Goal: Task Accomplishment & Management: Use online tool/utility

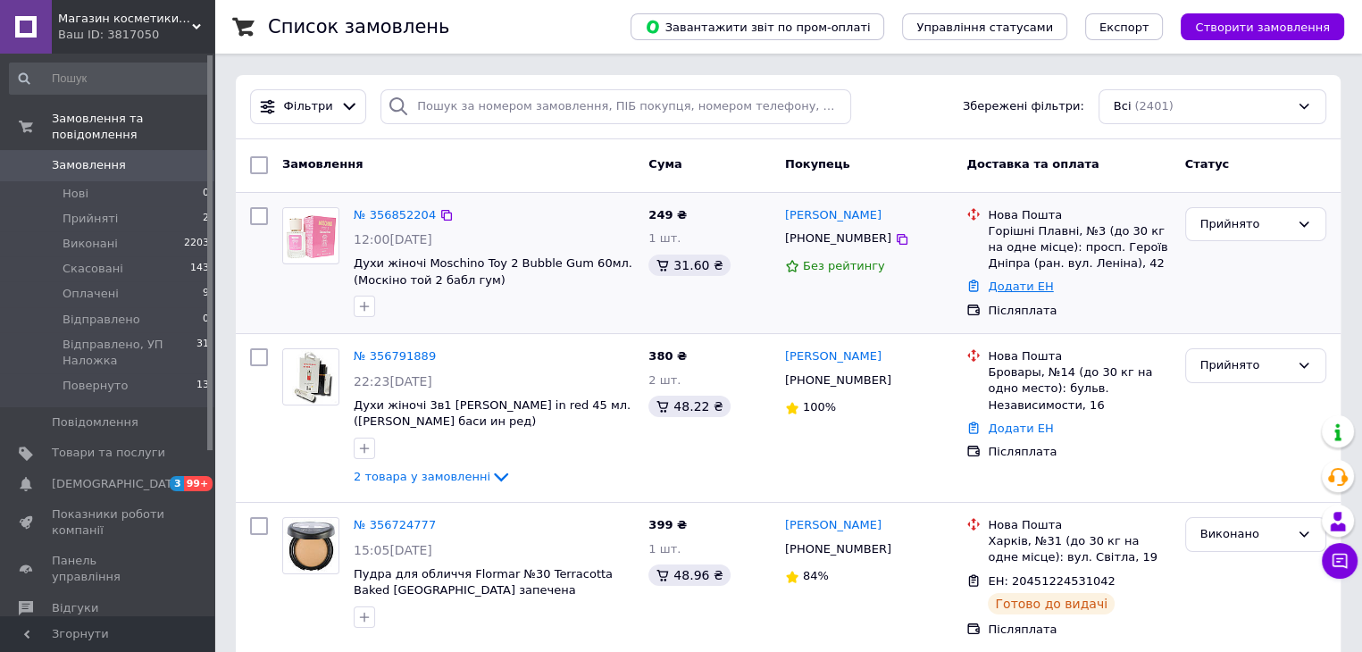
click at [1029, 289] on link "Додати ЕН" at bounding box center [1020, 286] width 65 height 13
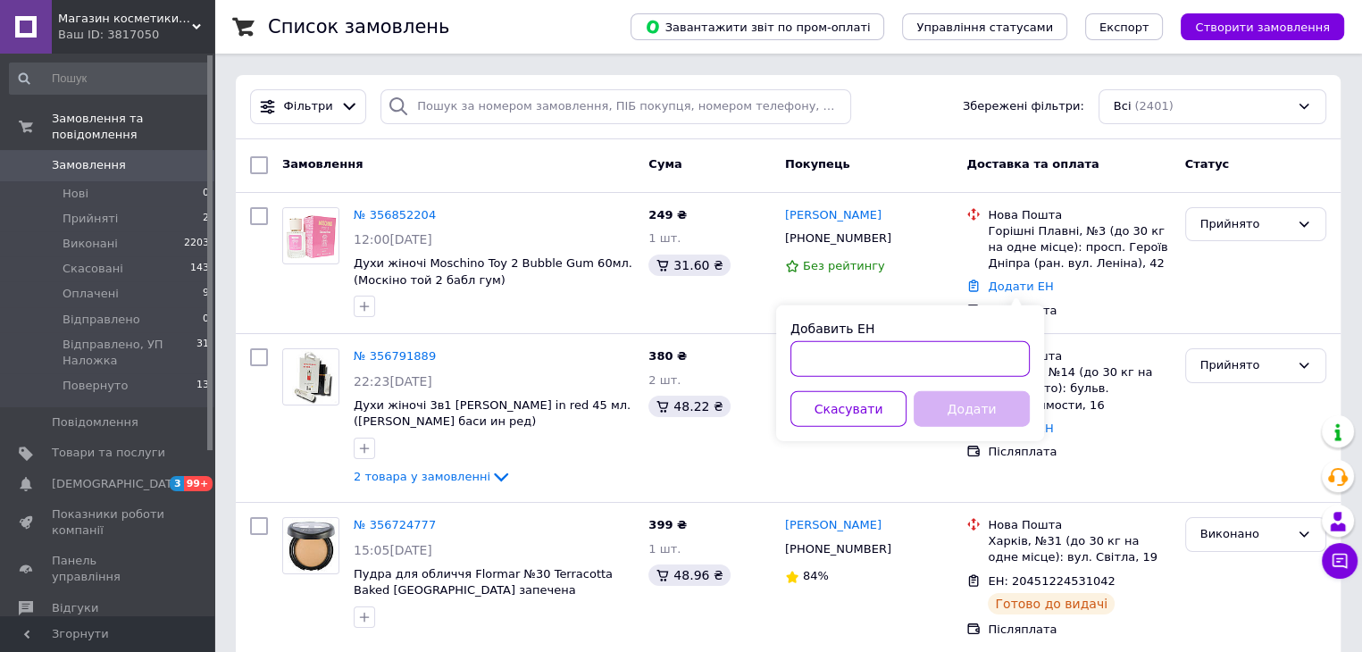
click at [877, 368] on input "Добавить ЕН" at bounding box center [910, 359] width 239 height 36
paste input "20451225337525"
type input "20451225337525"
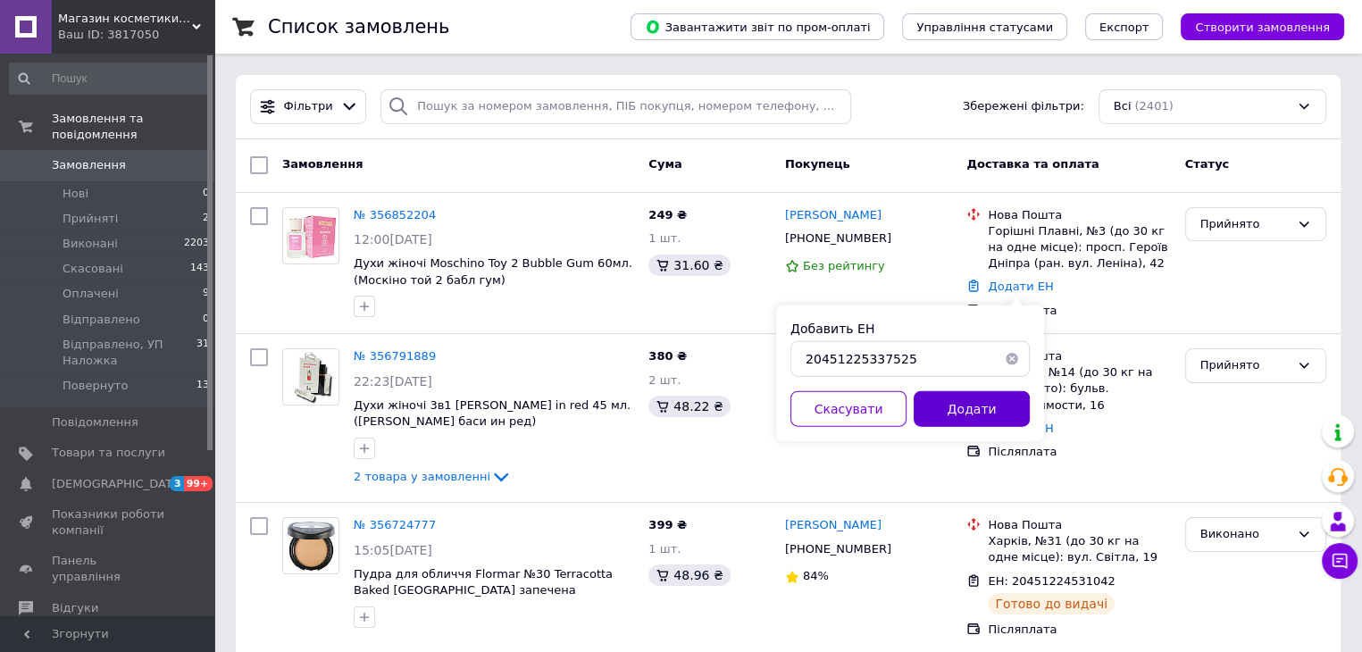
click at [965, 405] on button "Додати" at bounding box center [972, 409] width 116 height 36
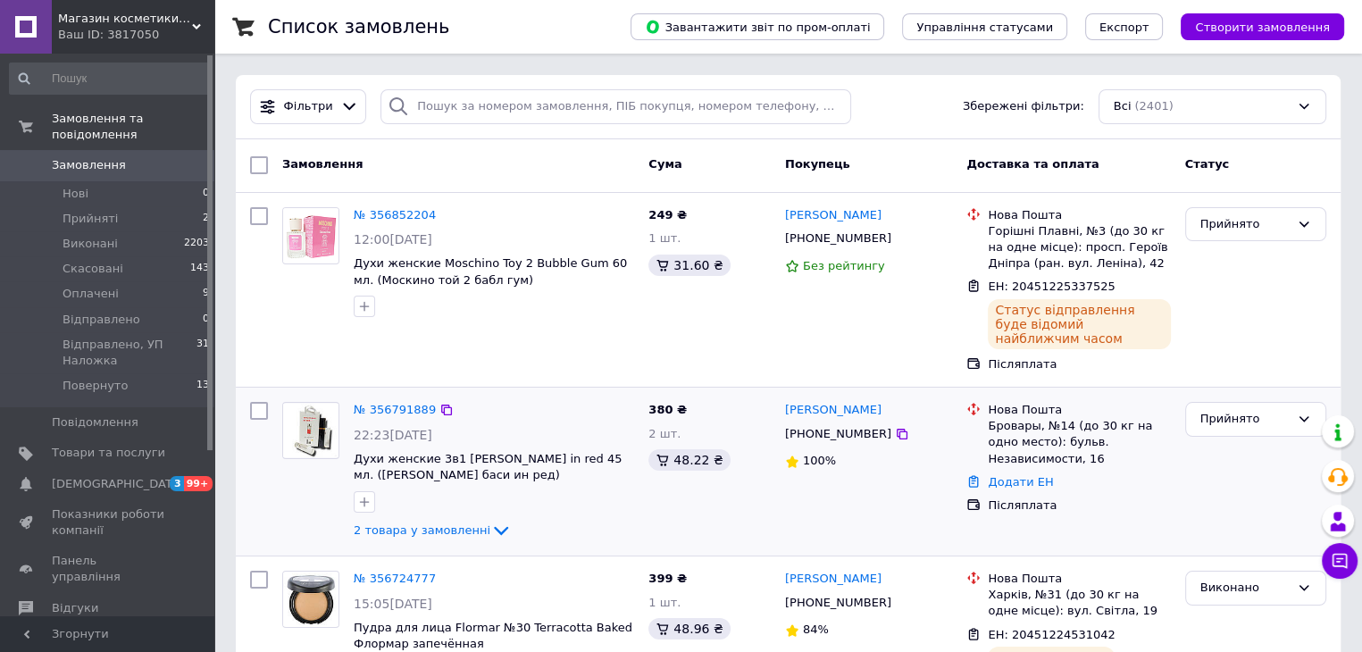
scroll to position [89, 0]
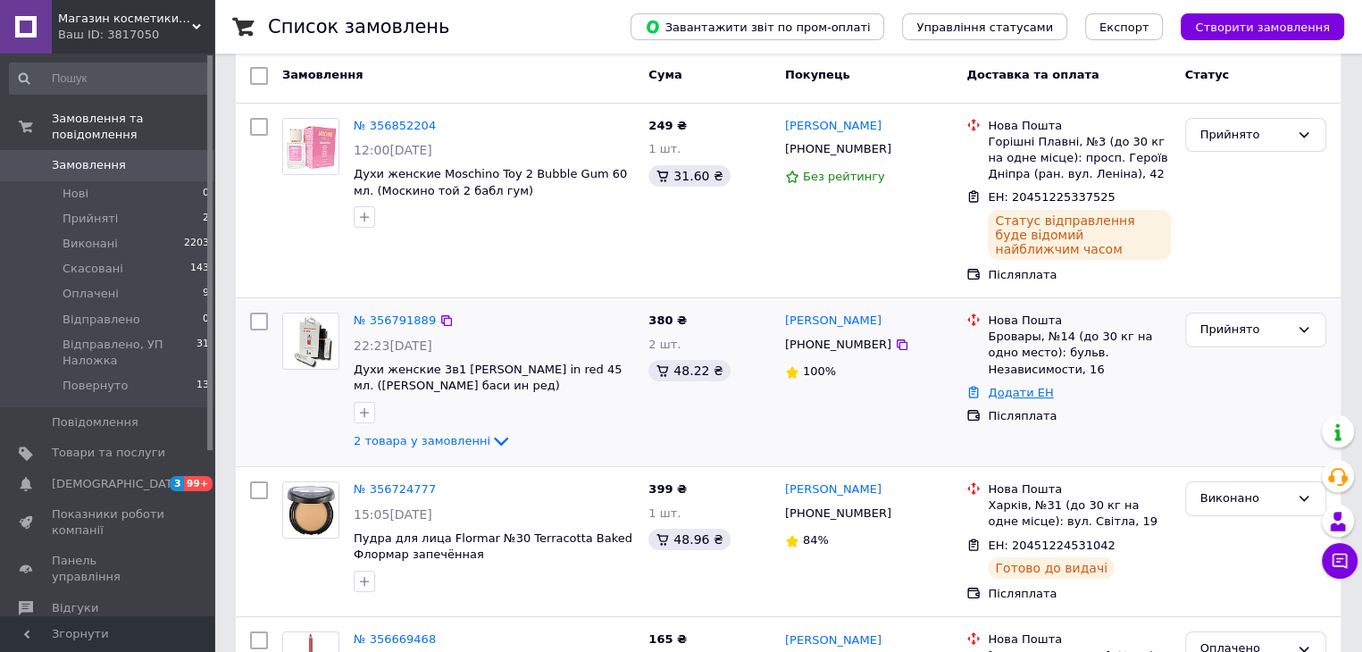
click at [1030, 386] on link "Додати ЕН" at bounding box center [1020, 392] width 65 height 13
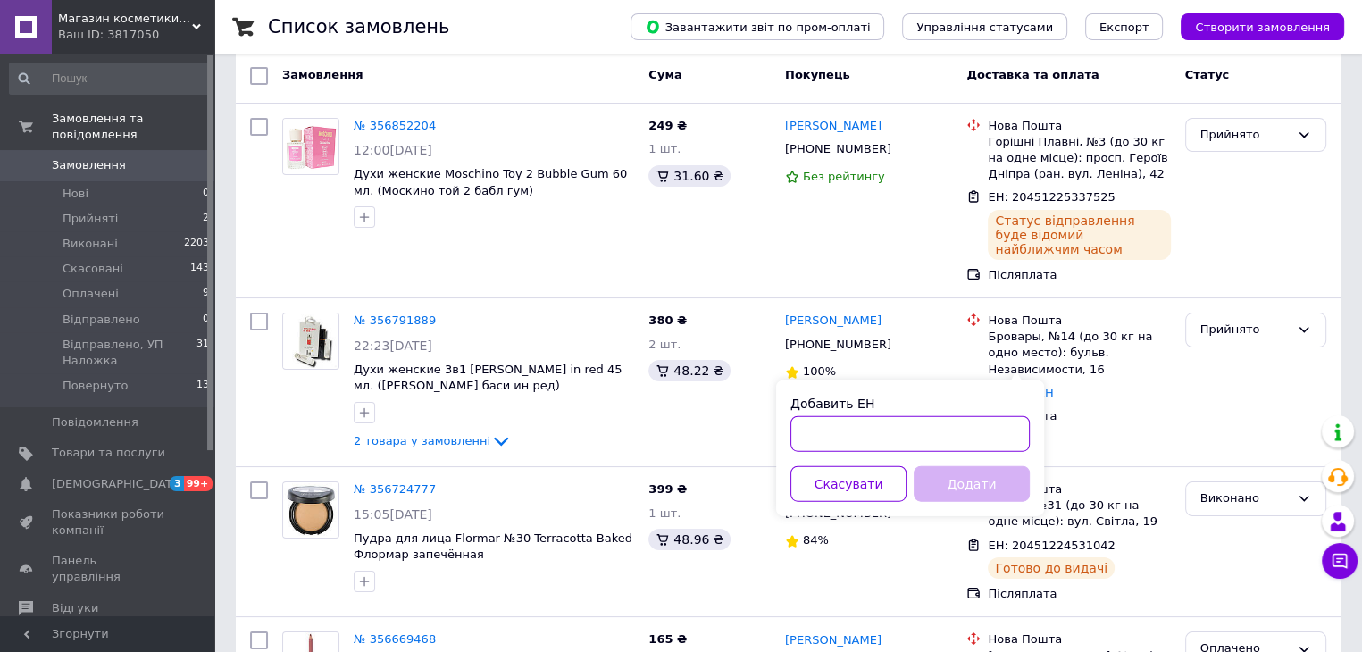
click at [852, 444] on input "Добавить ЕН" at bounding box center [910, 434] width 239 height 36
paste input "20451225340035"
type input "20451225340035"
click at [972, 483] on button "Додати" at bounding box center [972, 484] width 116 height 36
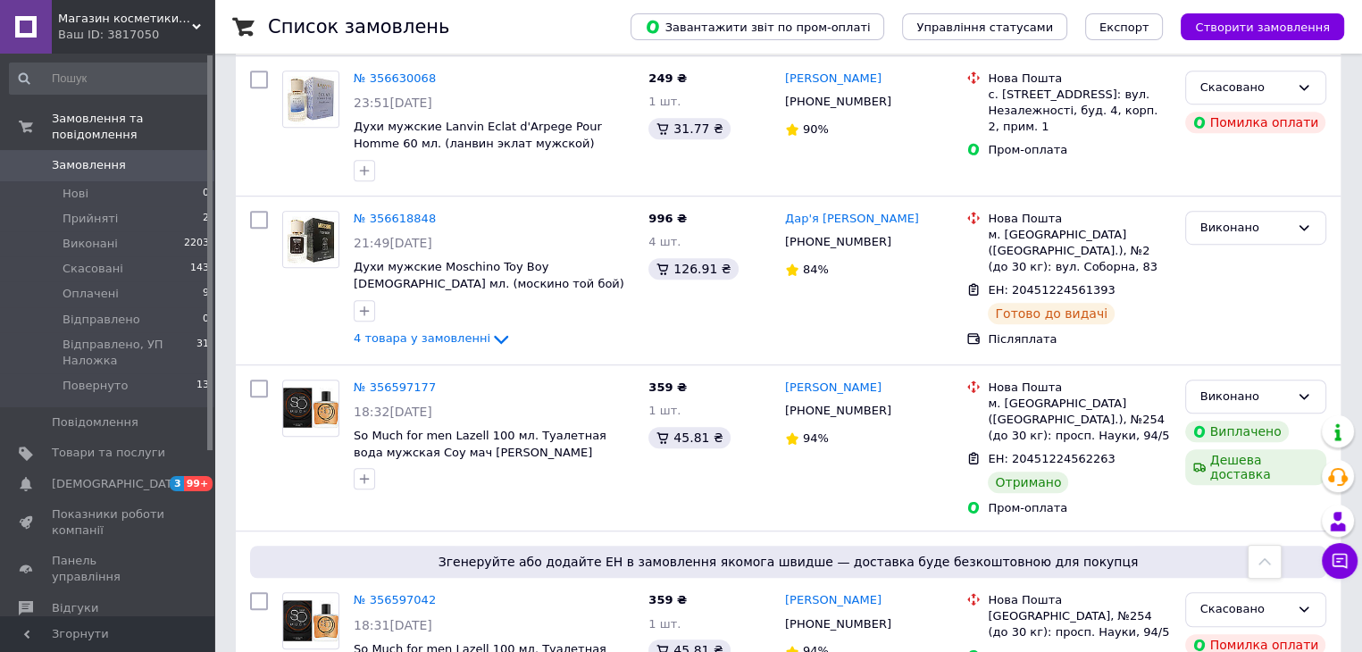
scroll to position [1429, 0]
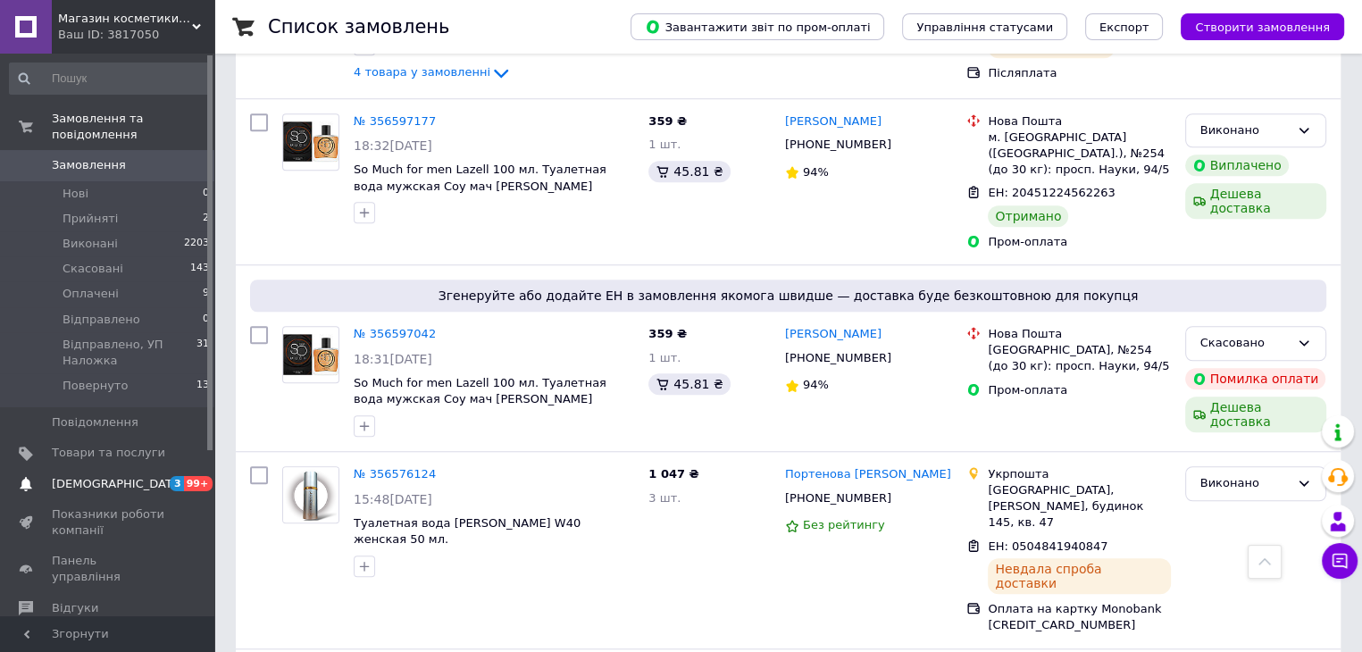
click at [124, 469] on link "Сповіщення 3 99+" at bounding box center [110, 484] width 220 height 30
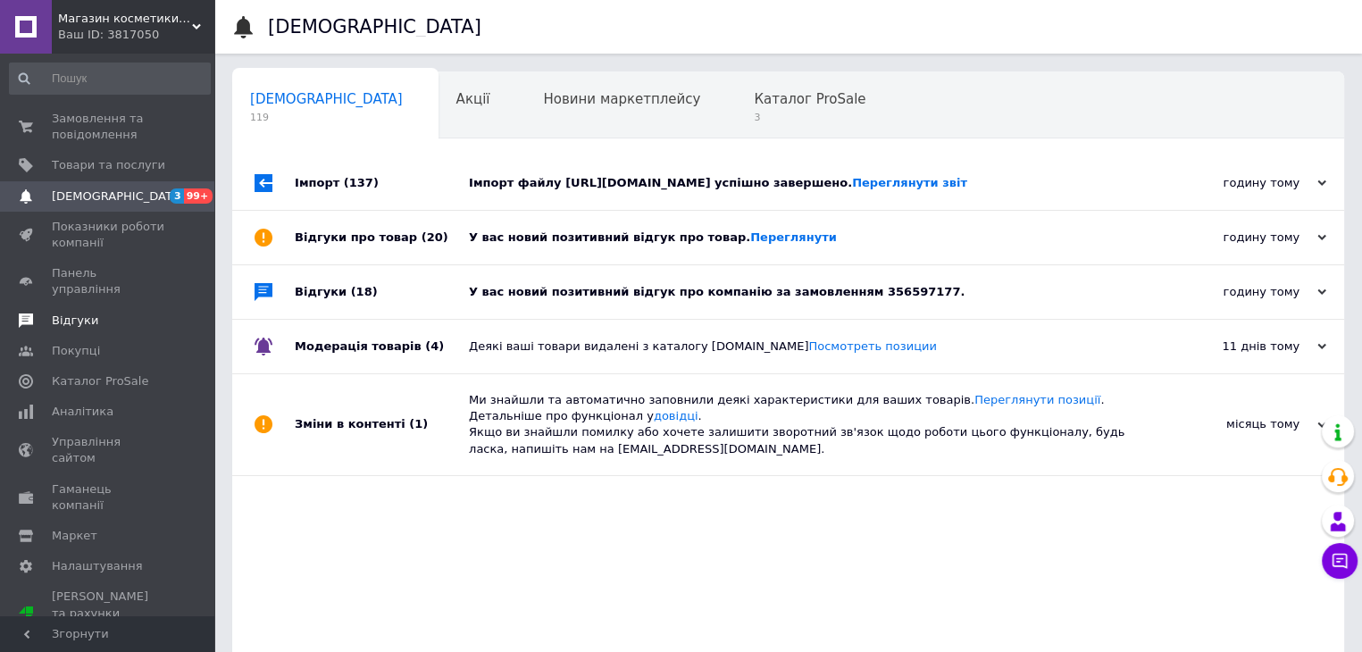
click at [64, 313] on span "Відгуки" at bounding box center [75, 321] width 46 height 16
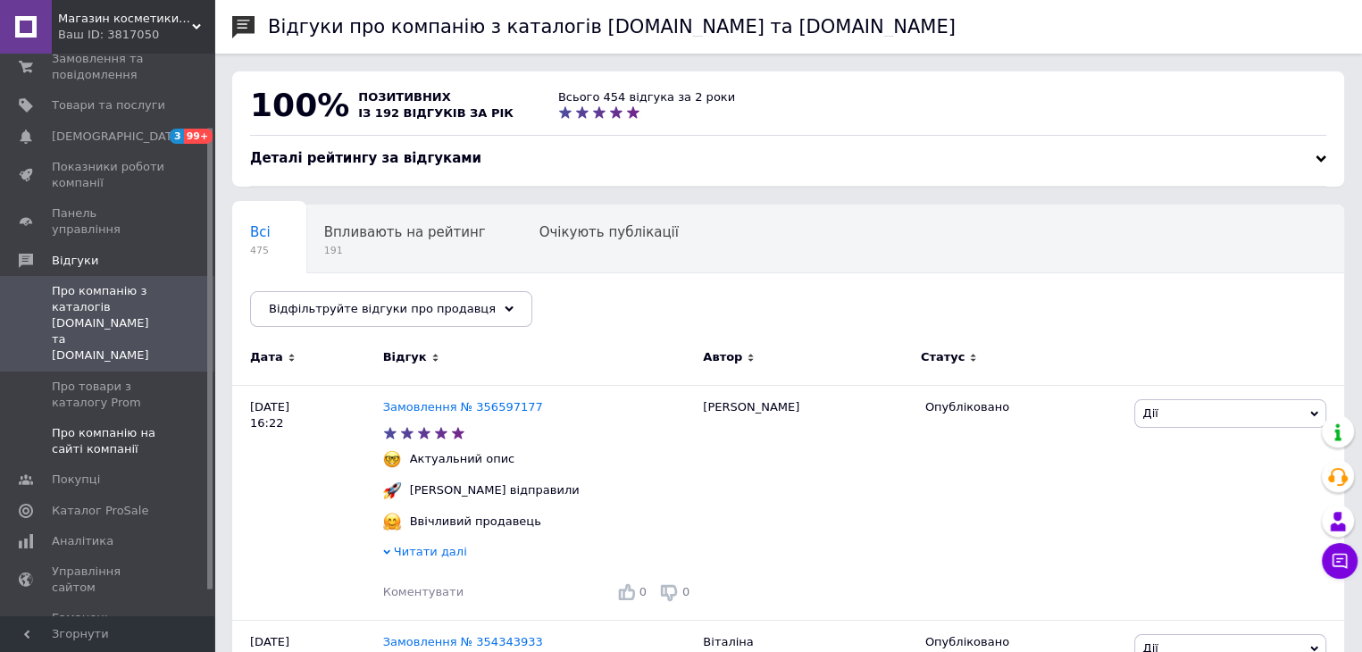
scroll to position [89, 0]
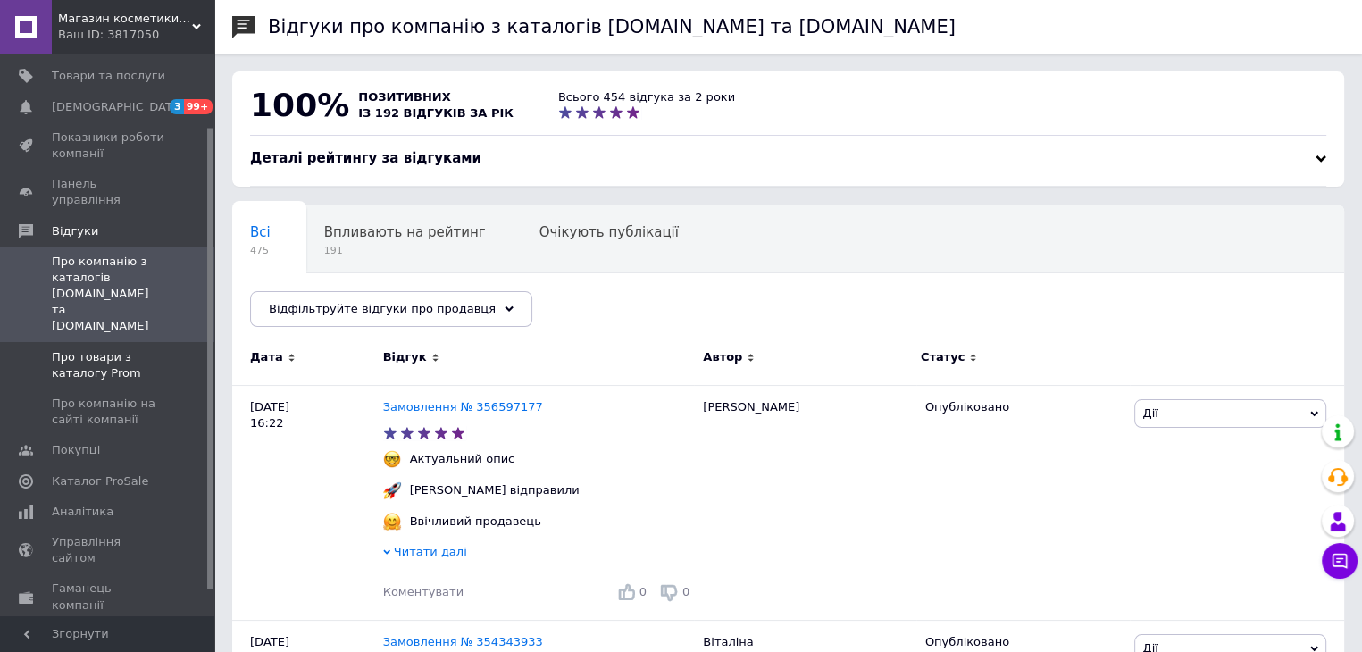
click at [87, 349] on span "Про товари з каталогу Prom" at bounding box center [108, 365] width 113 height 32
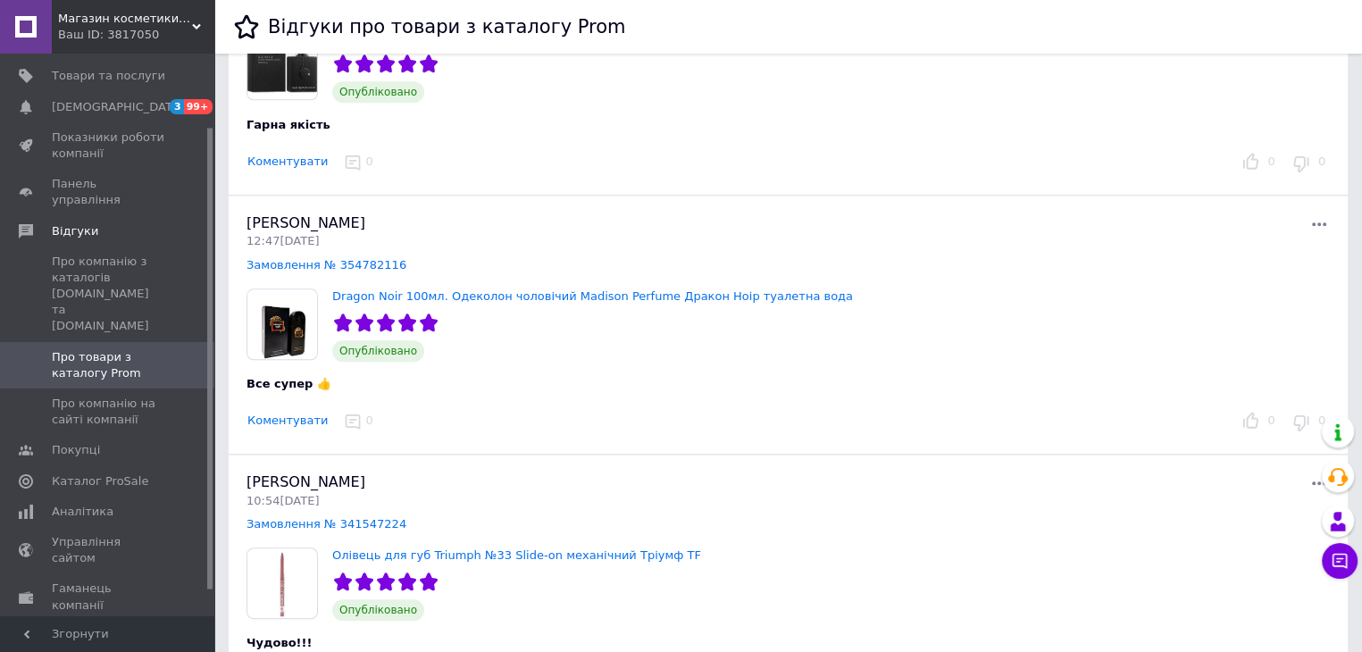
scroll to position [2144, 0]
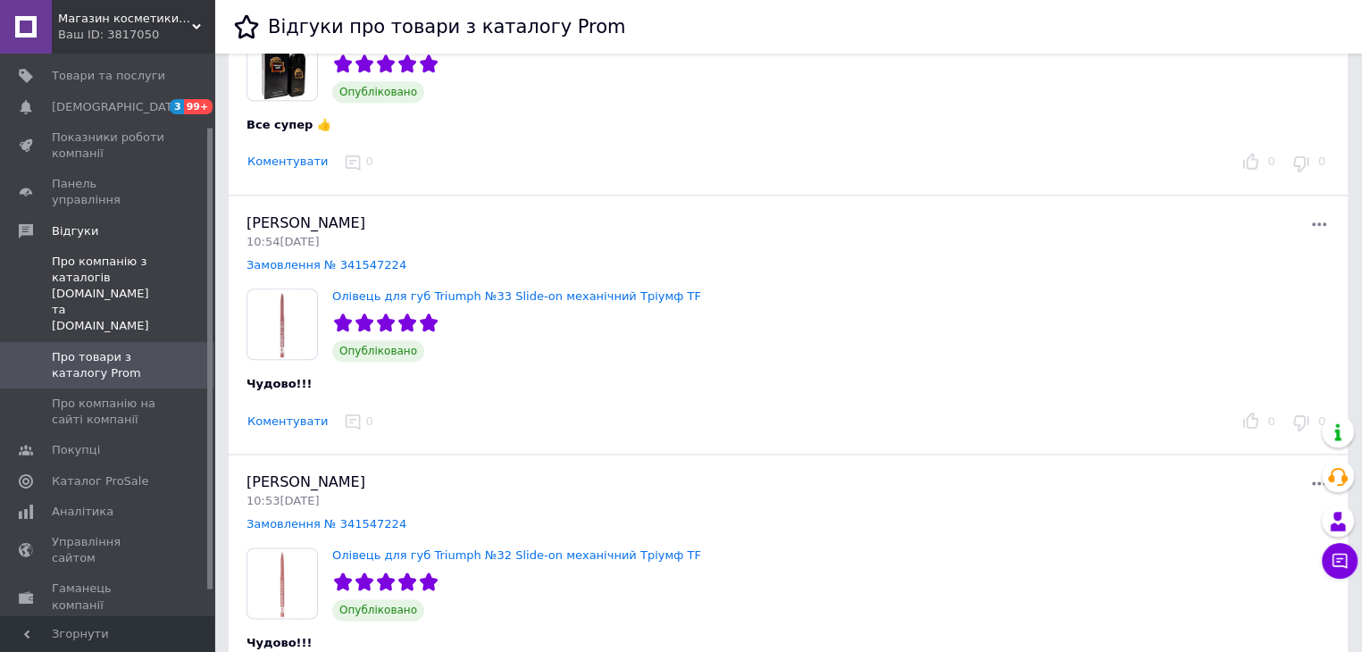
click at [111, 258] on span "Про компанію з каталогів [DOMAIN_NAME] та [DOMAIN_NAME]" at bounding box center [108, 294] width 113 height 81
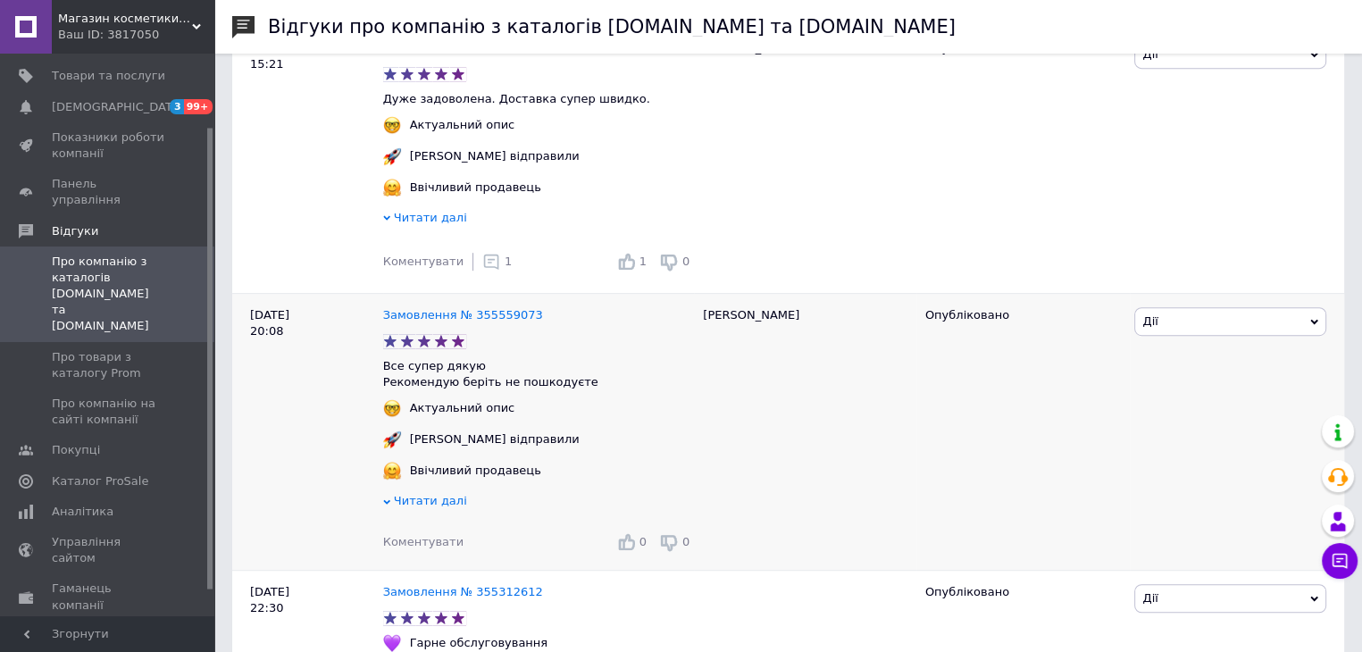
scroll to position [1161, 0]
